Goal: Task Accomplishment & Management: Manage account settings

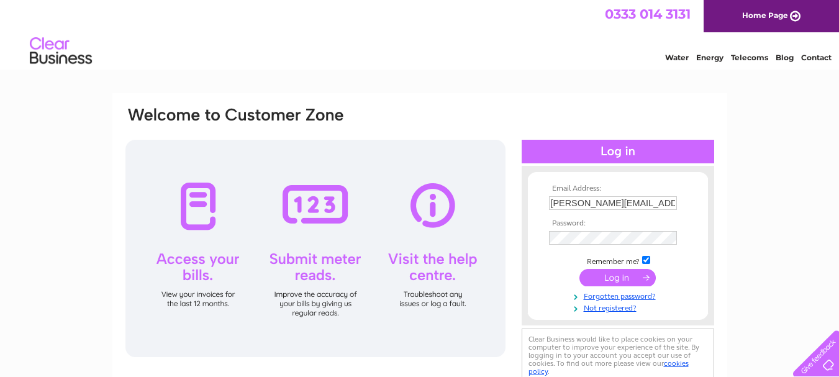
type input "[PERSON_NAME][EMAIL_ADDRESS][DOMAIN_NAME]"
click at [625, 282] on input "submit" at bounding box center [617, 277] width 76 height 17
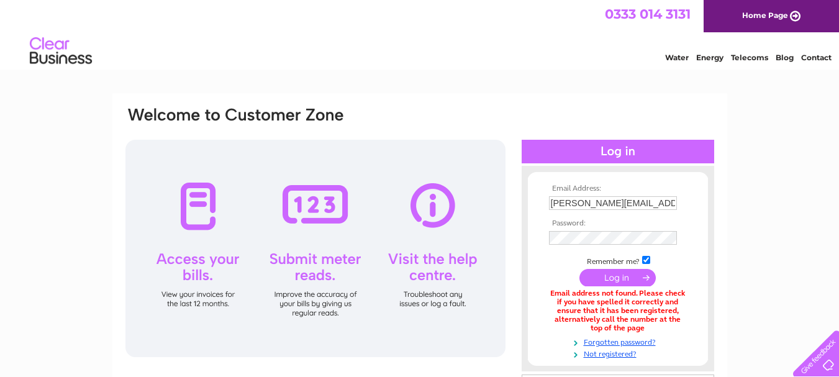
click at [197, 209] on div at bounding box center [315, 248] width 380 height 217
click at [191, 261] on div at bounding box center [315, 248] width 380 height 217
click at [753, 57] on link "Telecoms" at bounding box center [749, 57] width 37 height 9
